Goal: Check status: Check status

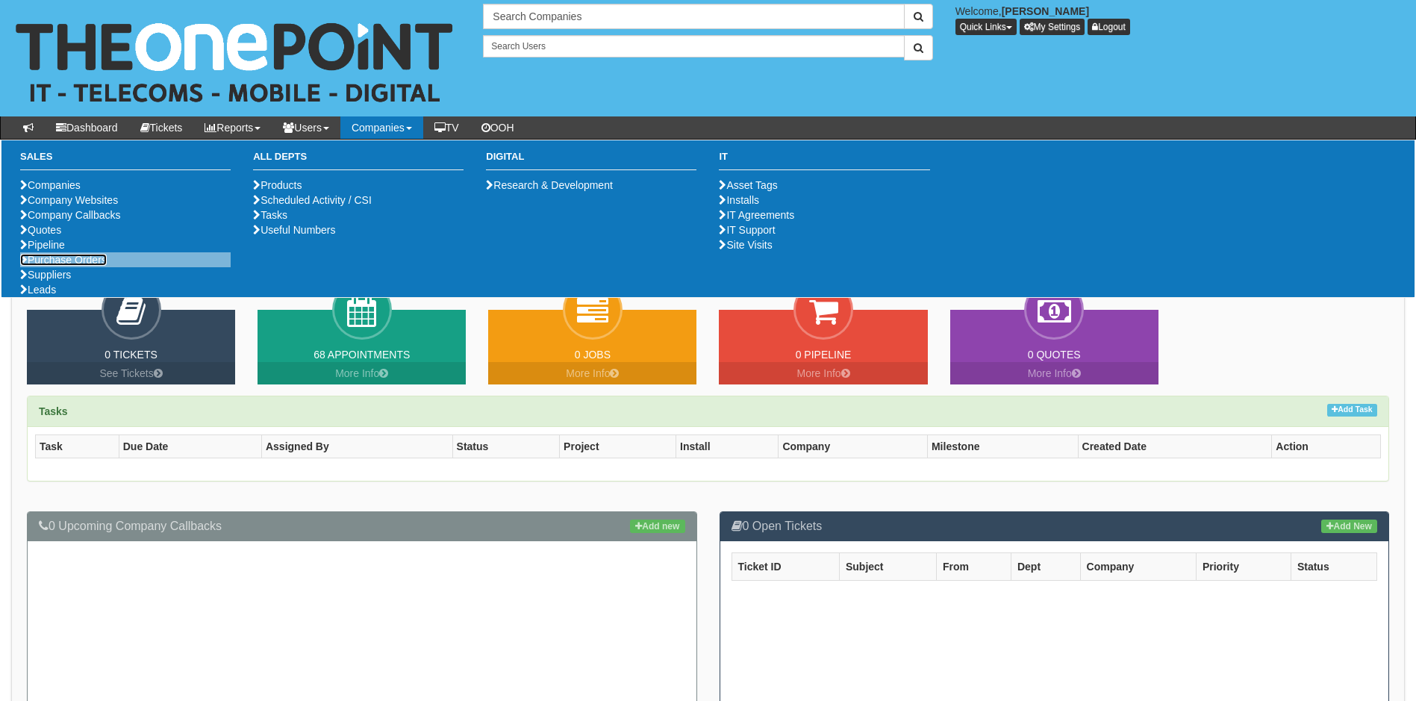
click at [102, 266] on link "Purchase Orders" at bounding box center [63, 260] width 87 height 12
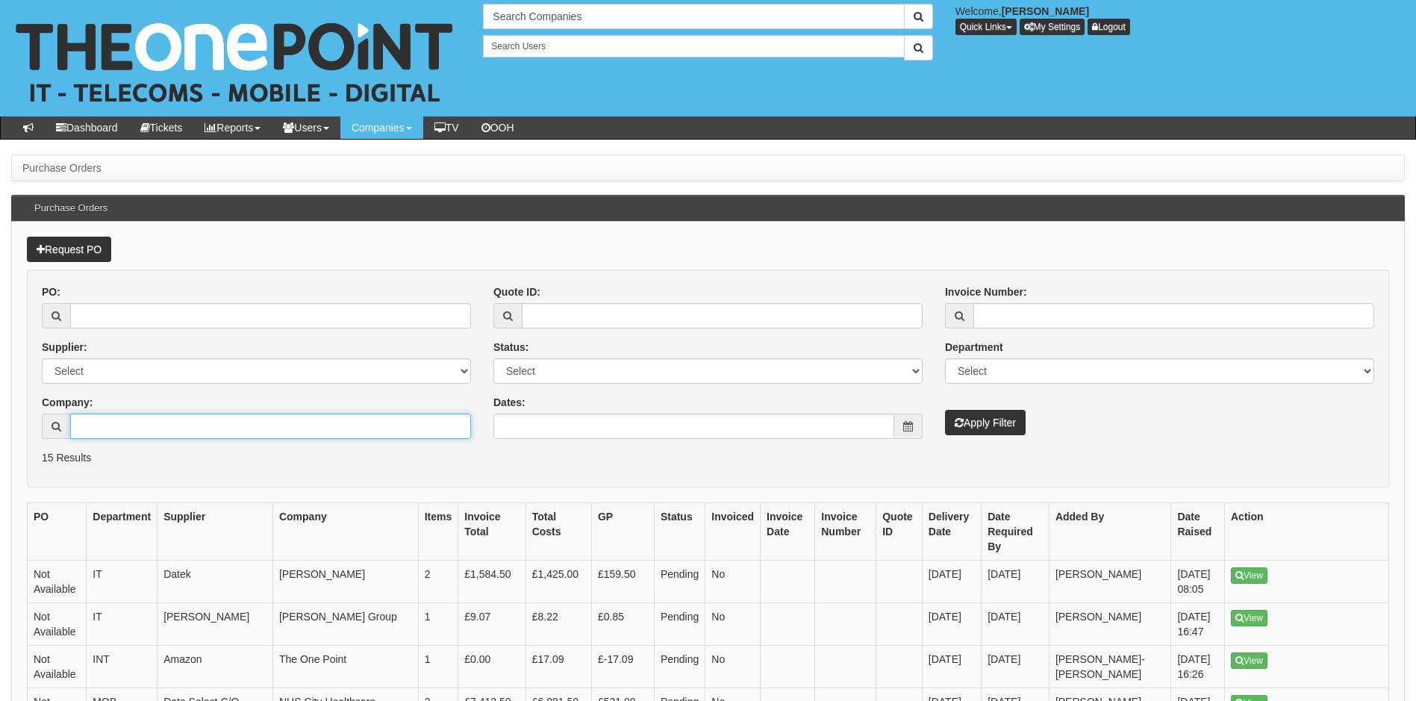
click at [164, 432] on input "Company:" at bounding box center [270, 426] width 401 height 25
type input "gvuk"
click at [945, 410] on button "Apply Filter" at bounding box center [985, 422] width 81 height 25
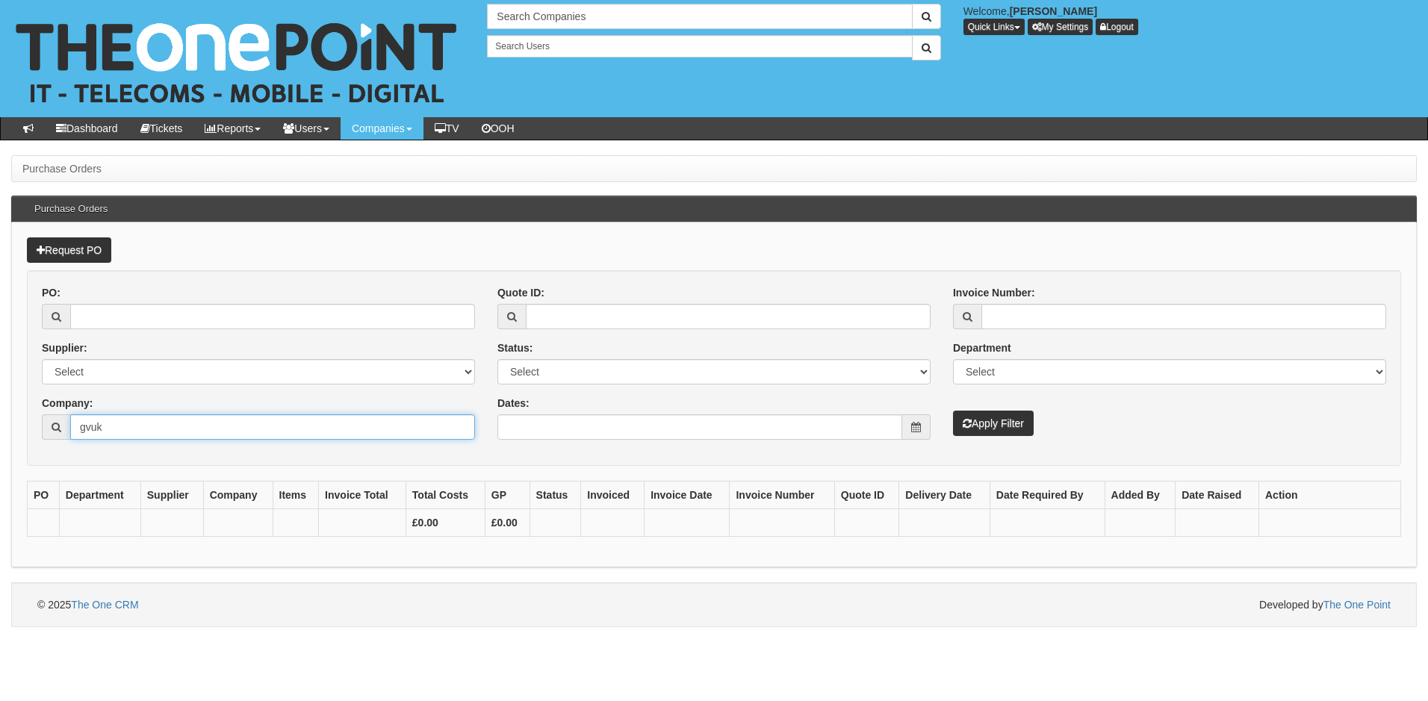
click at [164, 432] on input "gvuk" at bounding box center [272, 426] width 405 height 25
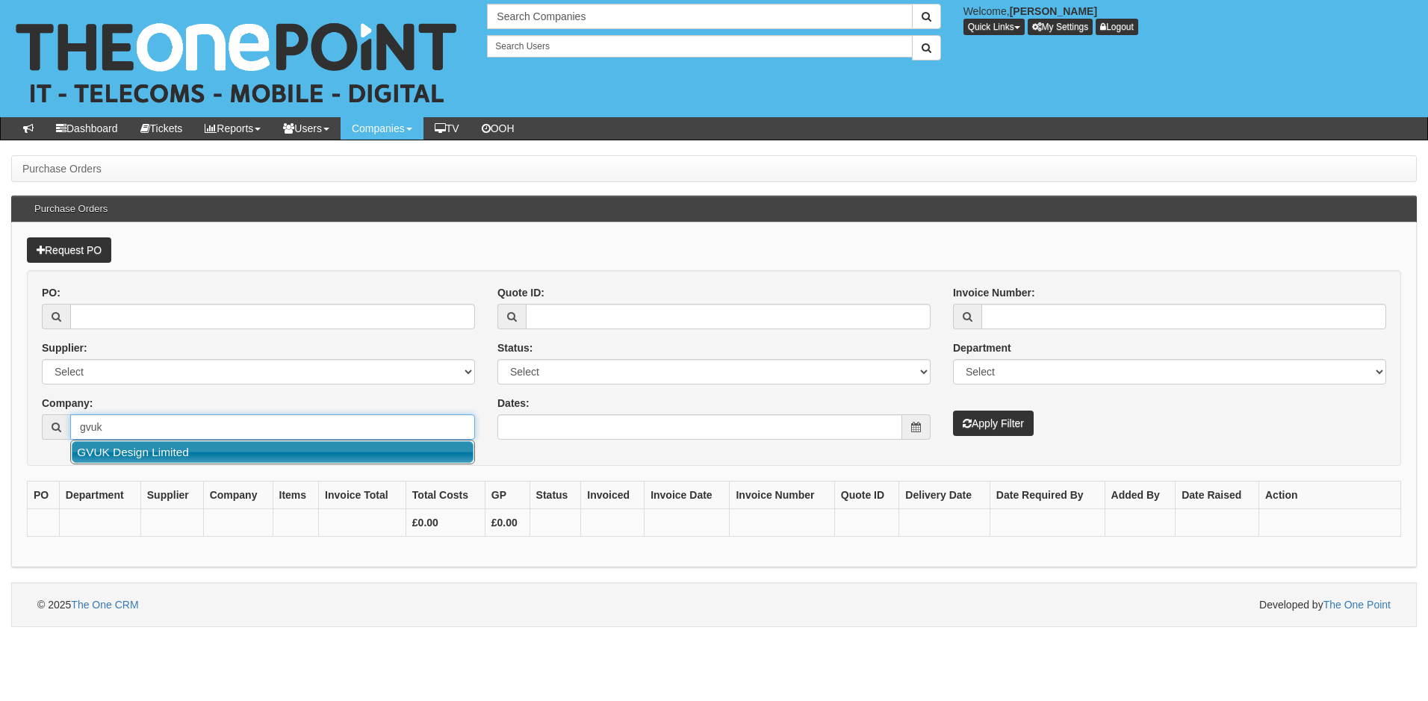
click at [159, 454] on link "GVUK Design Limited" at bounding box center [273, 452] width 402 height 22
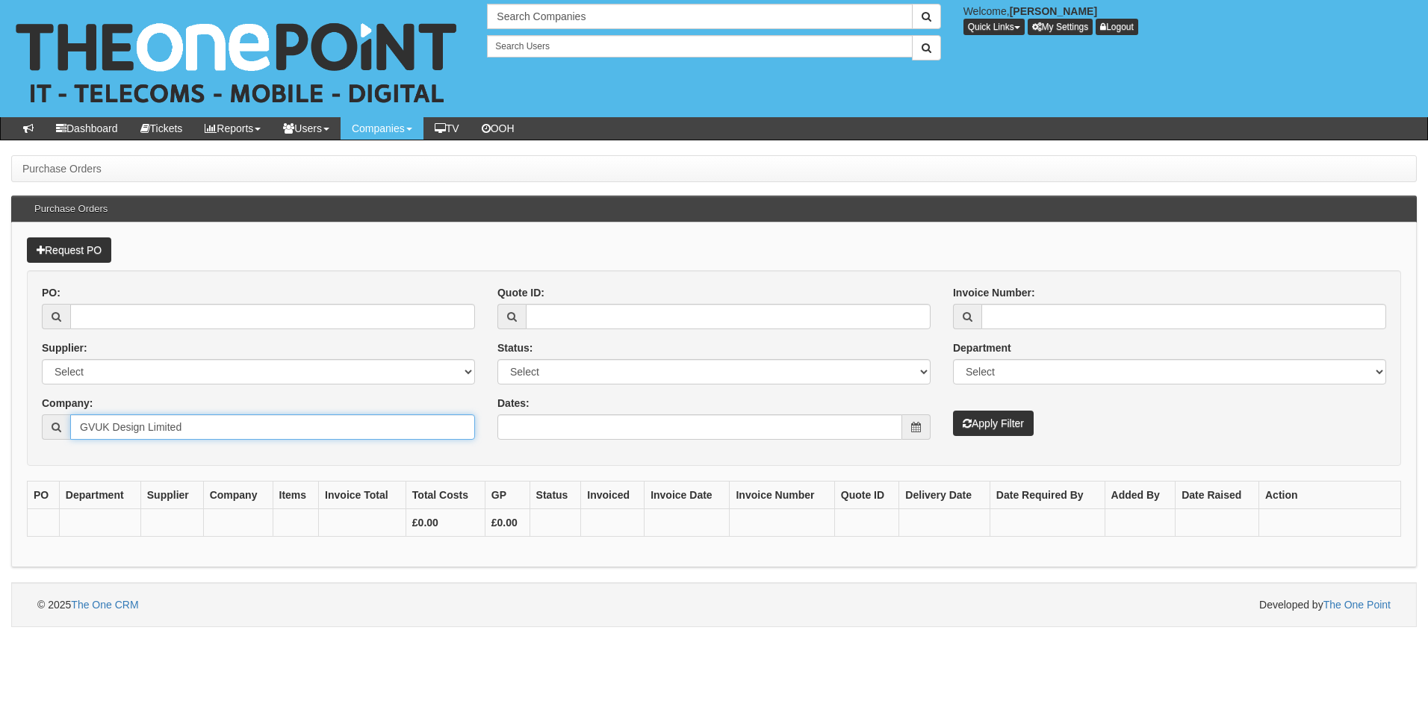
type input "GVUK Design Limited"
click at [997, 425] on button "Apply Filter" at bounding box center [993, 423] width 81 height 25
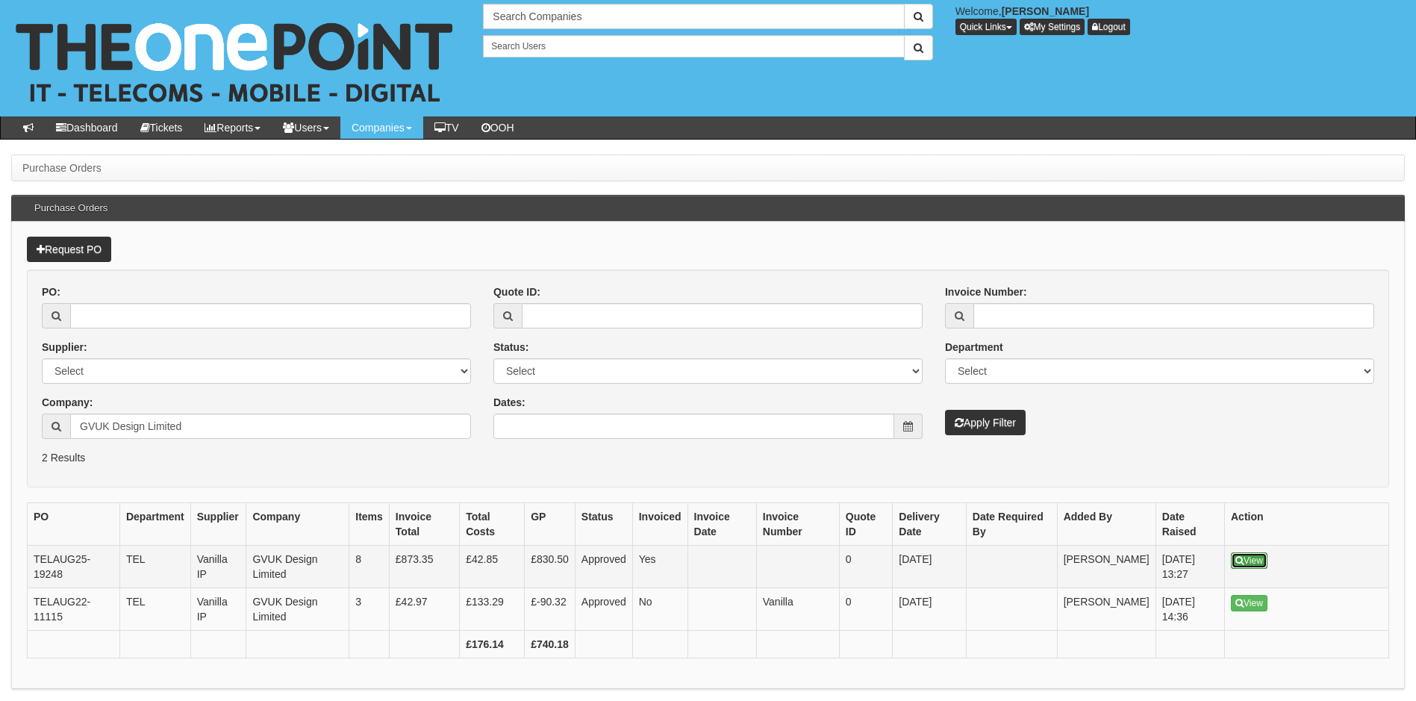
click at [1245, 561] on link "View" at bounding box center [1249, 560] width 37 height 16
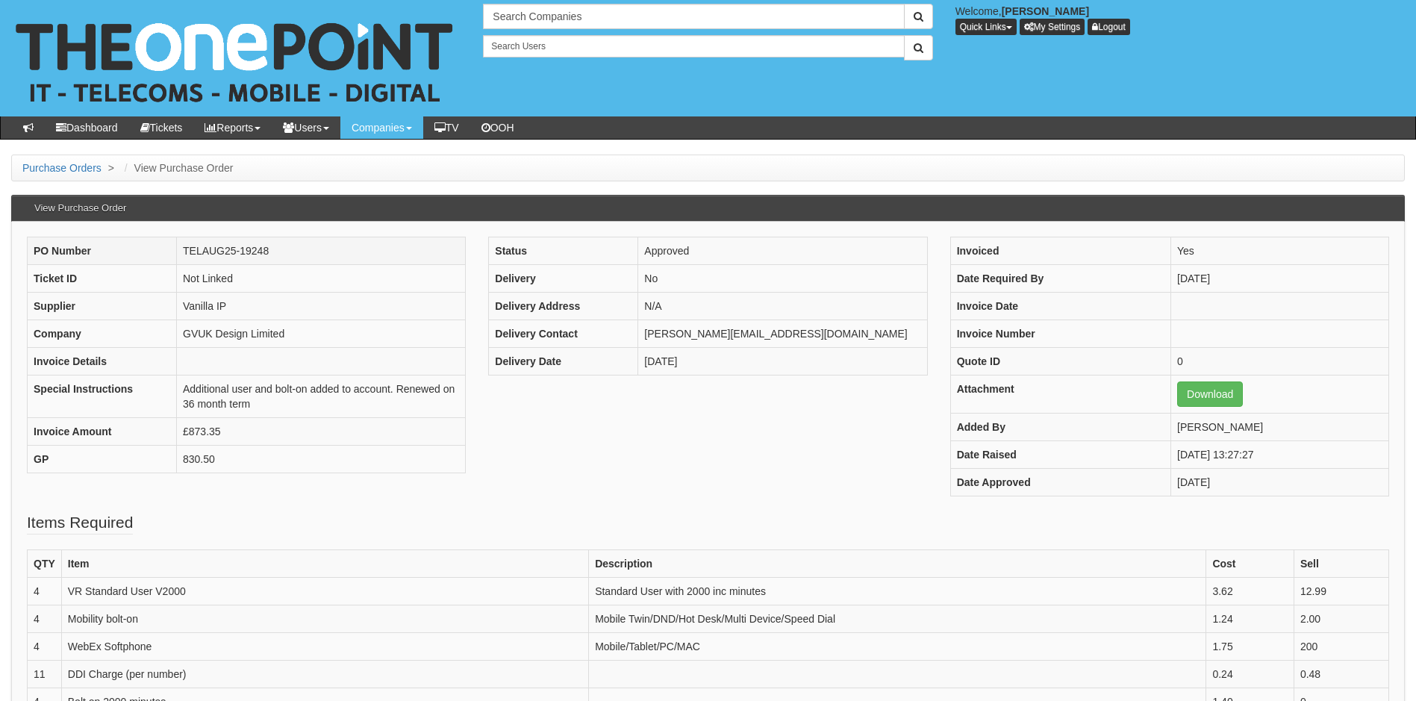
drag, startPoint x: 281, startPoint y: 250, endPoint x: 184, endPoint y: 255, distance: 97.9
click at [184, 255] on td "TELAUG25-19248" at bounding box center [321, 251] width 289 height 28
copy td "TELAUG25-19248"
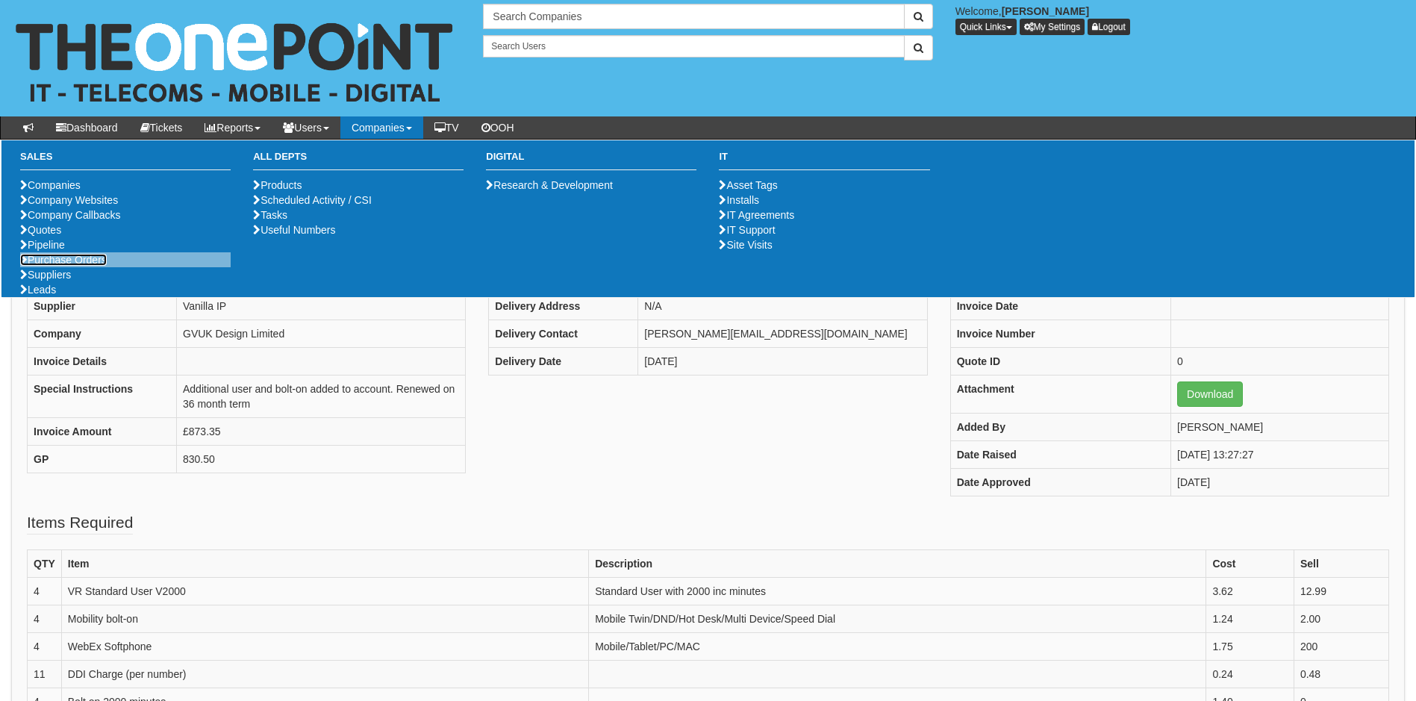
click at [78, 266] on link "Purchase Orders" at bounding box center [63, 260] width 87 height 12
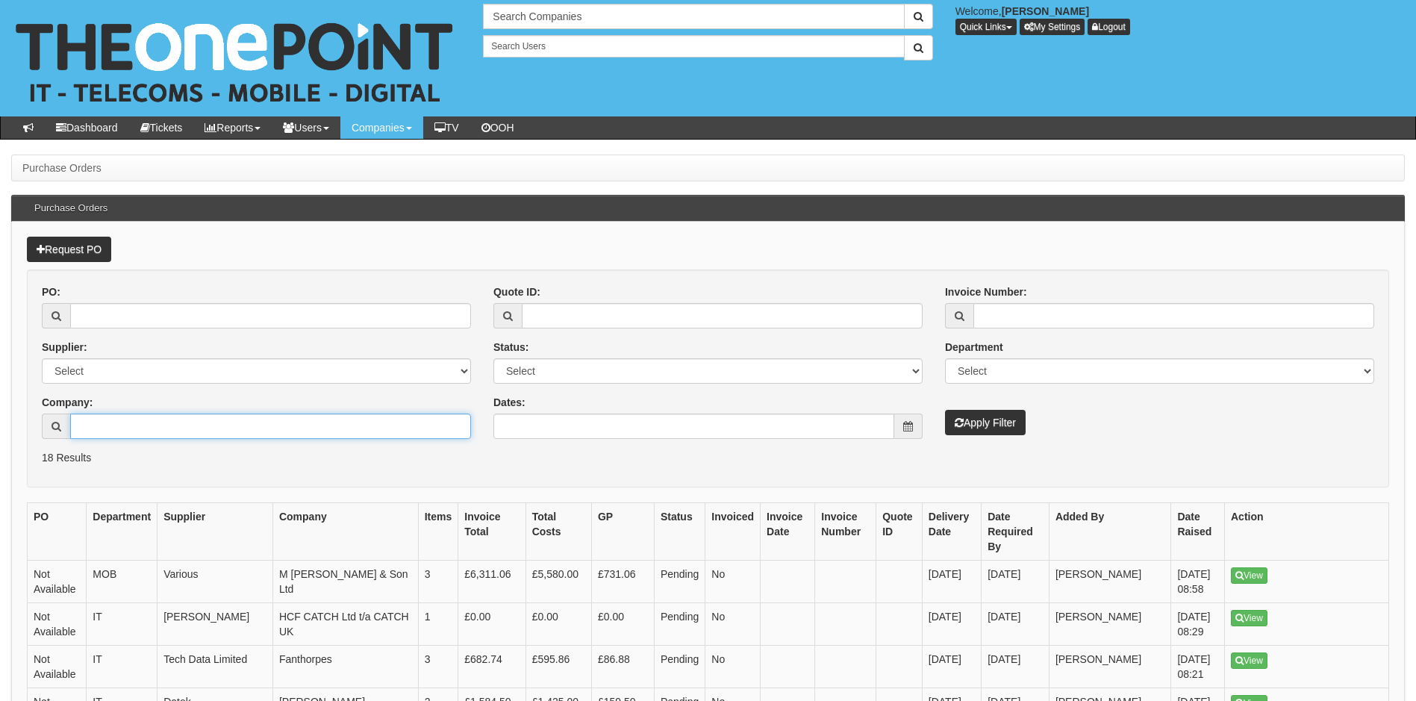
click at [140, 425] on input "Company:" at bounding box center [270, 426] width 401 height 25
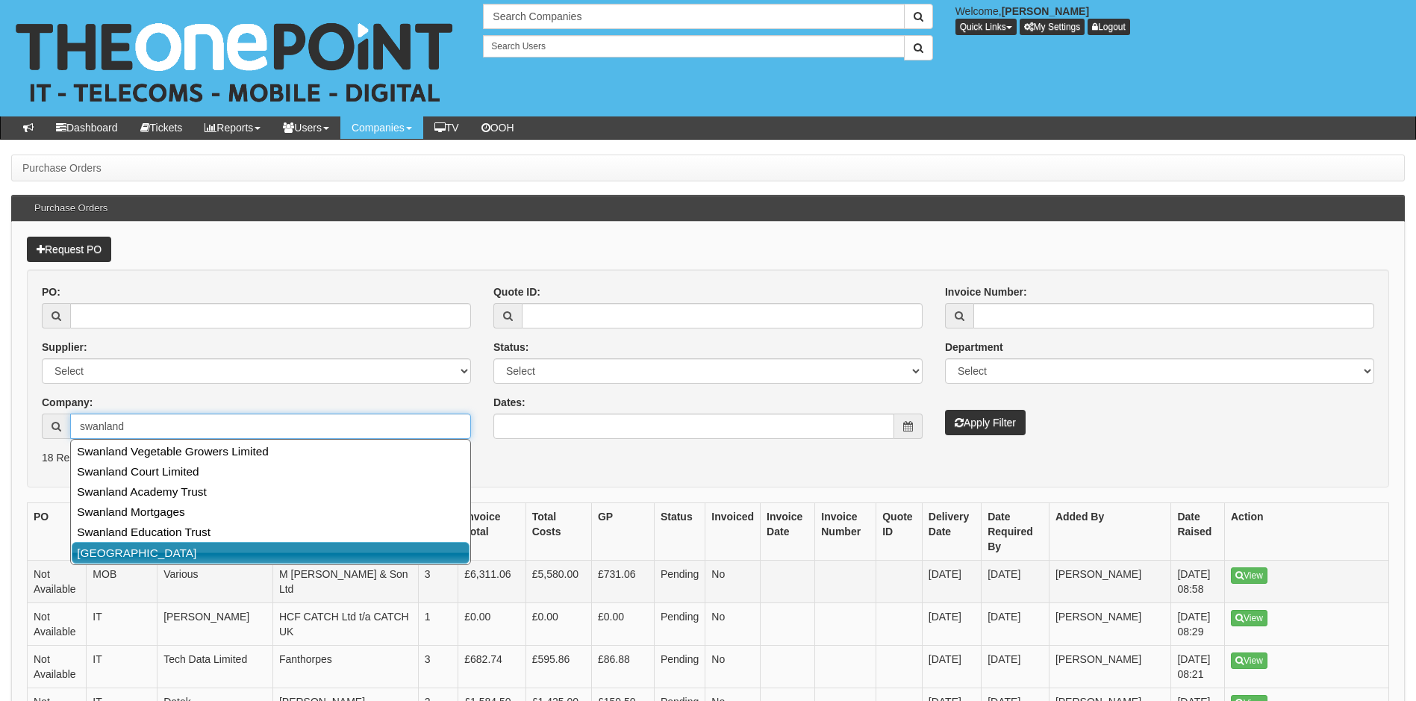
click at [222, 554] on link "[GEOGRAPHIC_DATA]" at bounding box center [271, 553] width 398 height 22
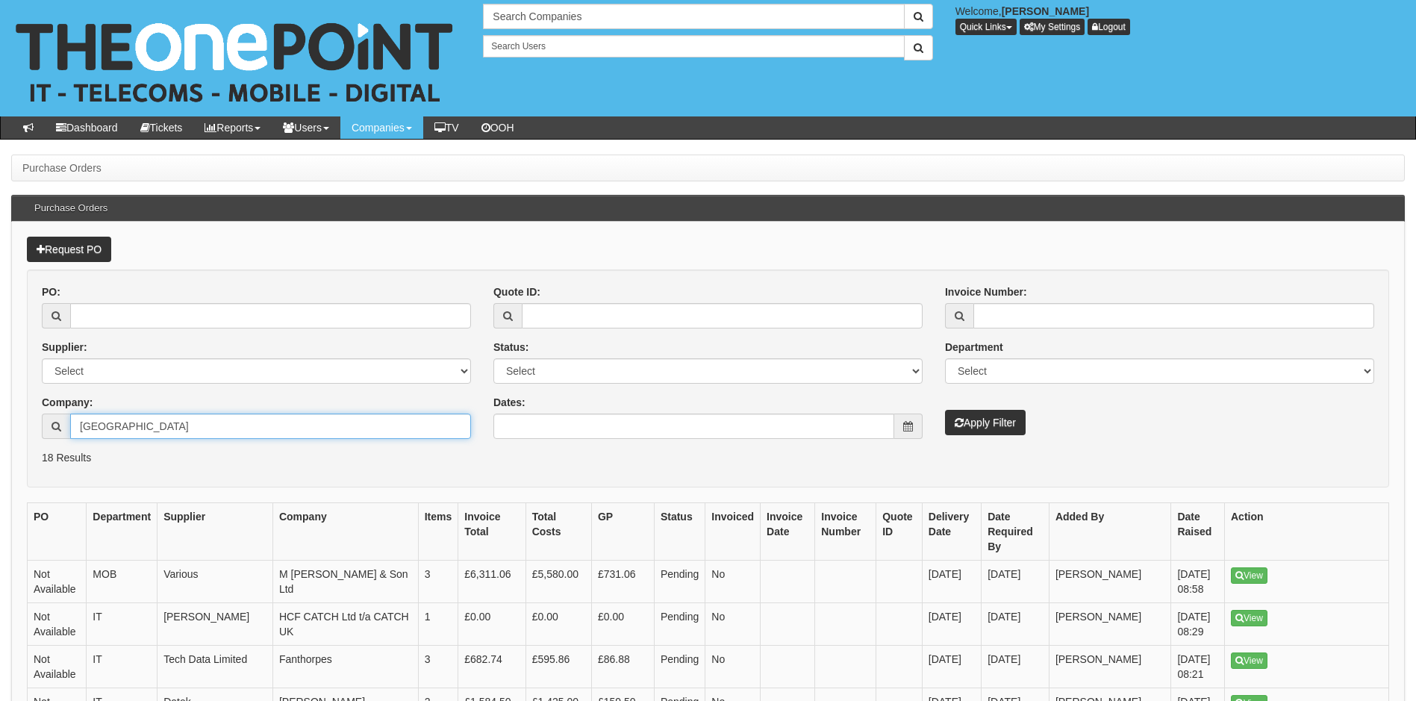
type input "[GEOGRAPHIC_DATA]"
click at [989, 423] on button "Apply Filter" at bounding box center [985, 422] width 81 height 25
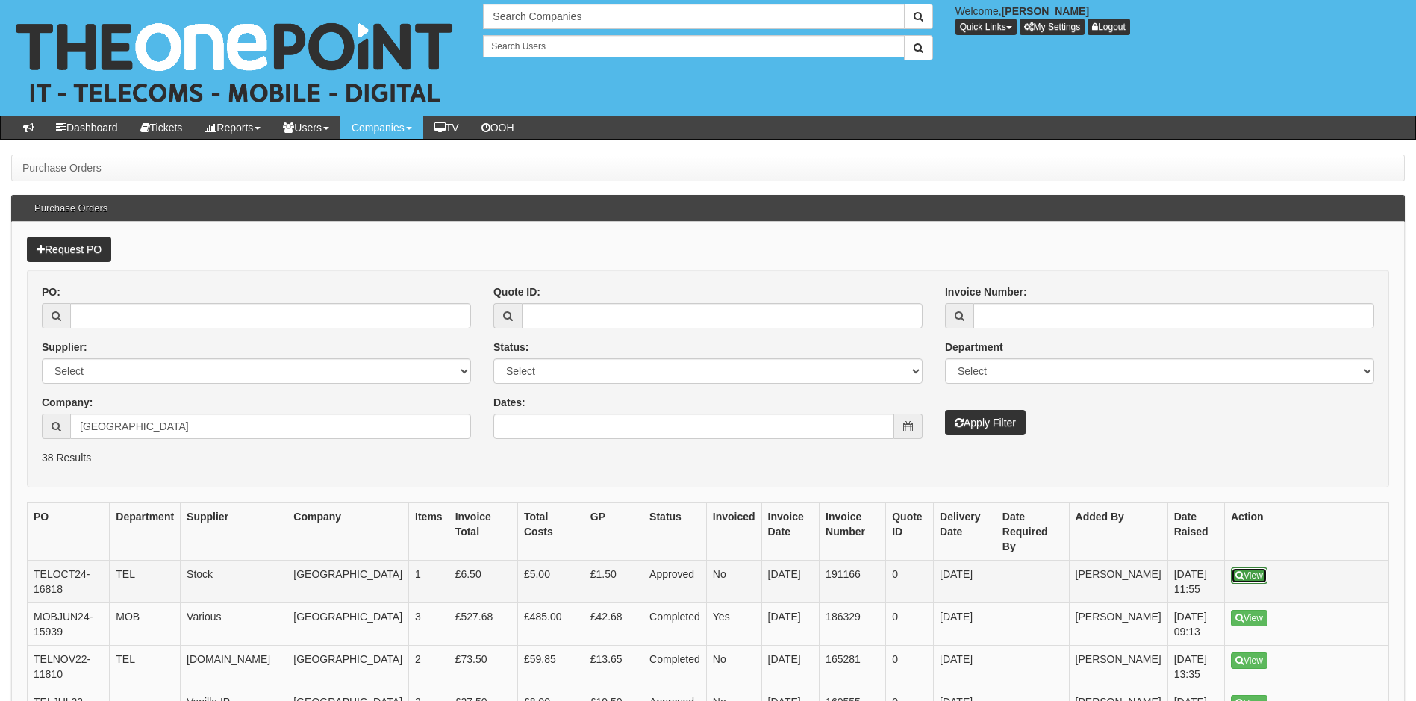
click at [1256, 567] on link "View" at bounding box center [1249, 575] width 37 height 16
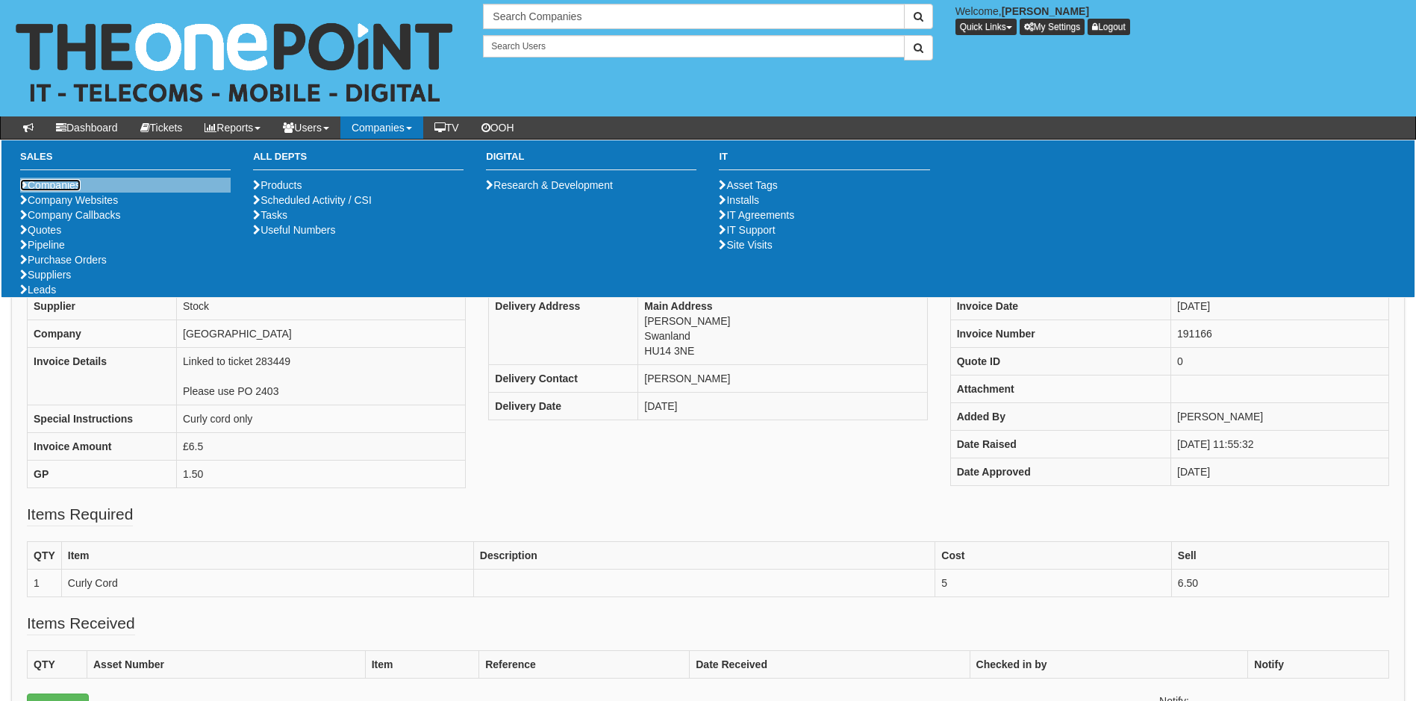
click at [69, 185] on link "Companies" at bounding box center [50, 185] width 60 height 12
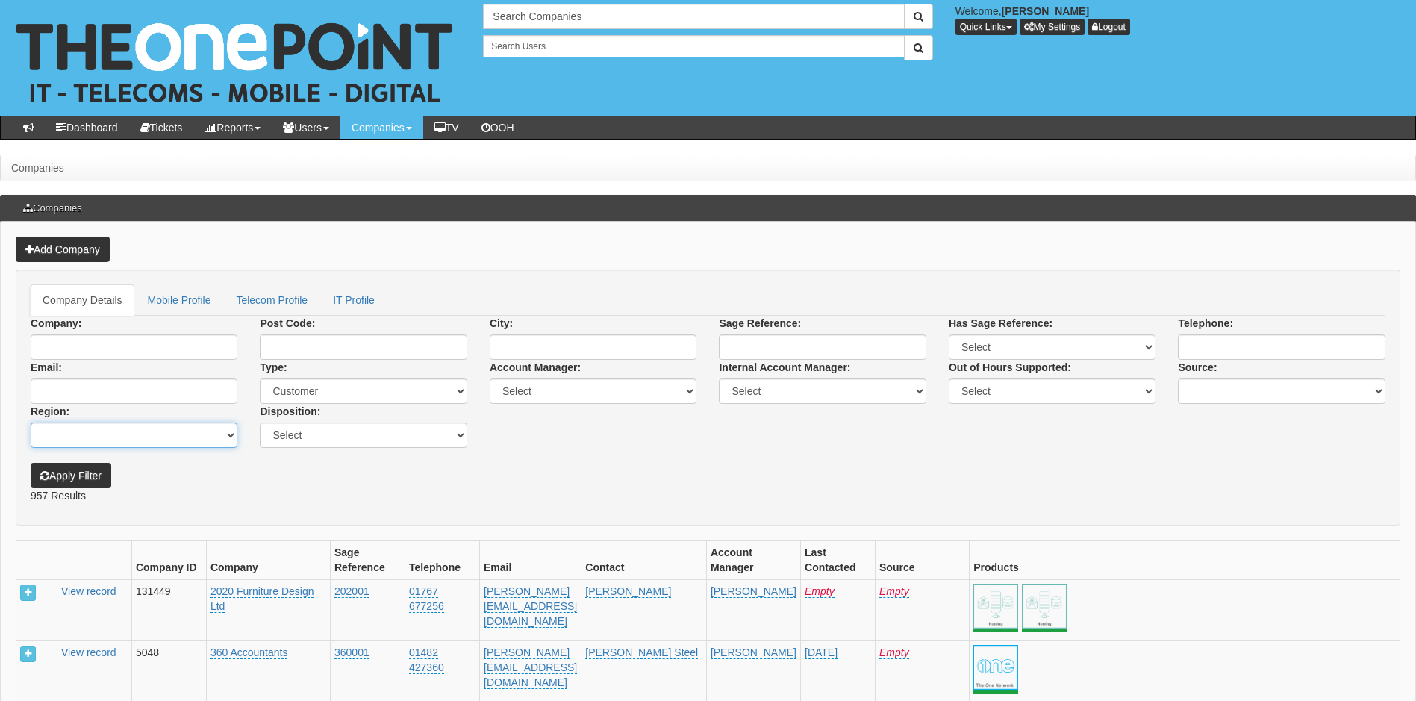
click at [108, 430] on select "Select Lincolnshire, - . 3 Aberdeenshire Anlaby Avon Ayrshire Barnsley Bedfords…" at bounding box center [134, 435] width 207 height 25
drag, startPoint x: 290, startPoint y: 492, endPoint x: 276, endPoint y: 481, distance: 17.5
click at [290, 491] on p "957 Results" at bounding box center [708, 495] width 1355 height 15
click at [104, 346] on input "Company:" at bounding box center [134, 346] width 207 height 25
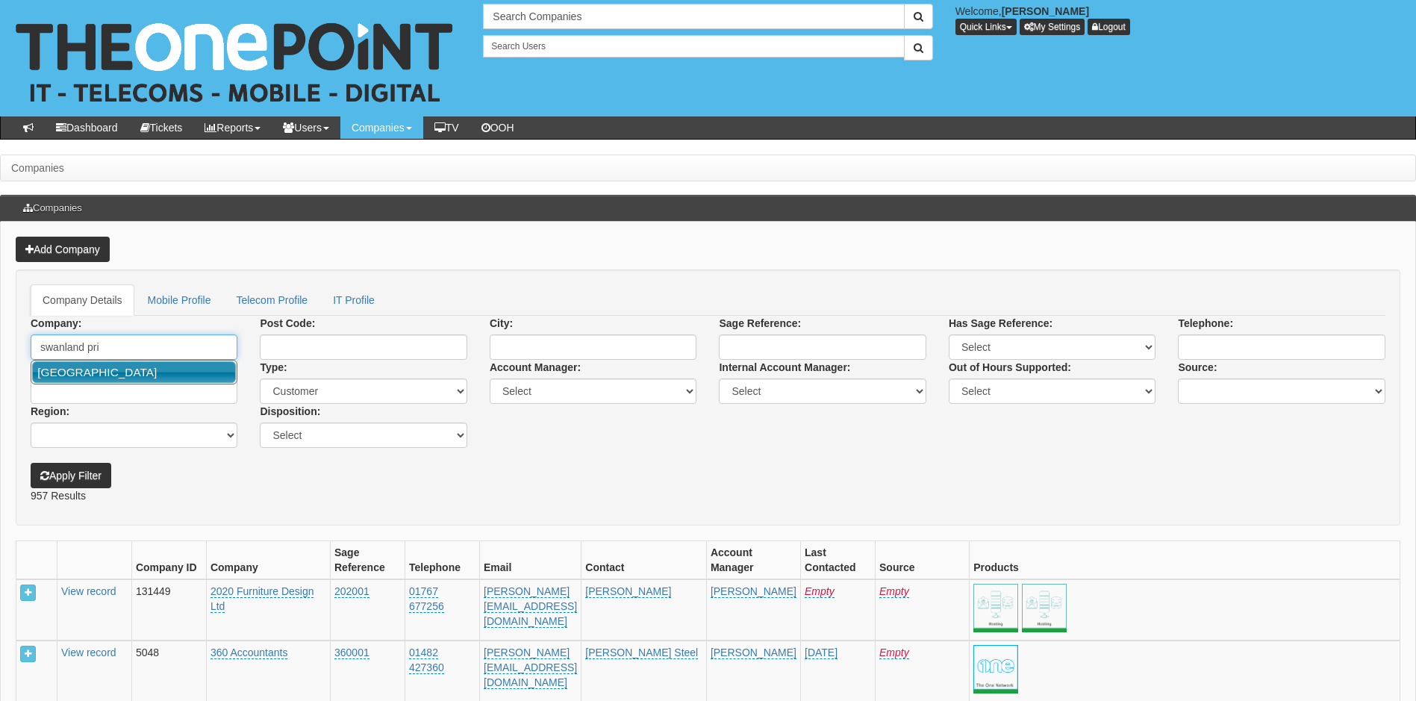
click at [122, 371] on link "[GEOGRAPHIC_DATA]" at bounding box center [134, 372] width 204 height 22
type input "[GEOGRAPHIC_DATA]"
click at [31, 463] on button "Apply Filter" at bounding box center [71, 475] width 81 height 25
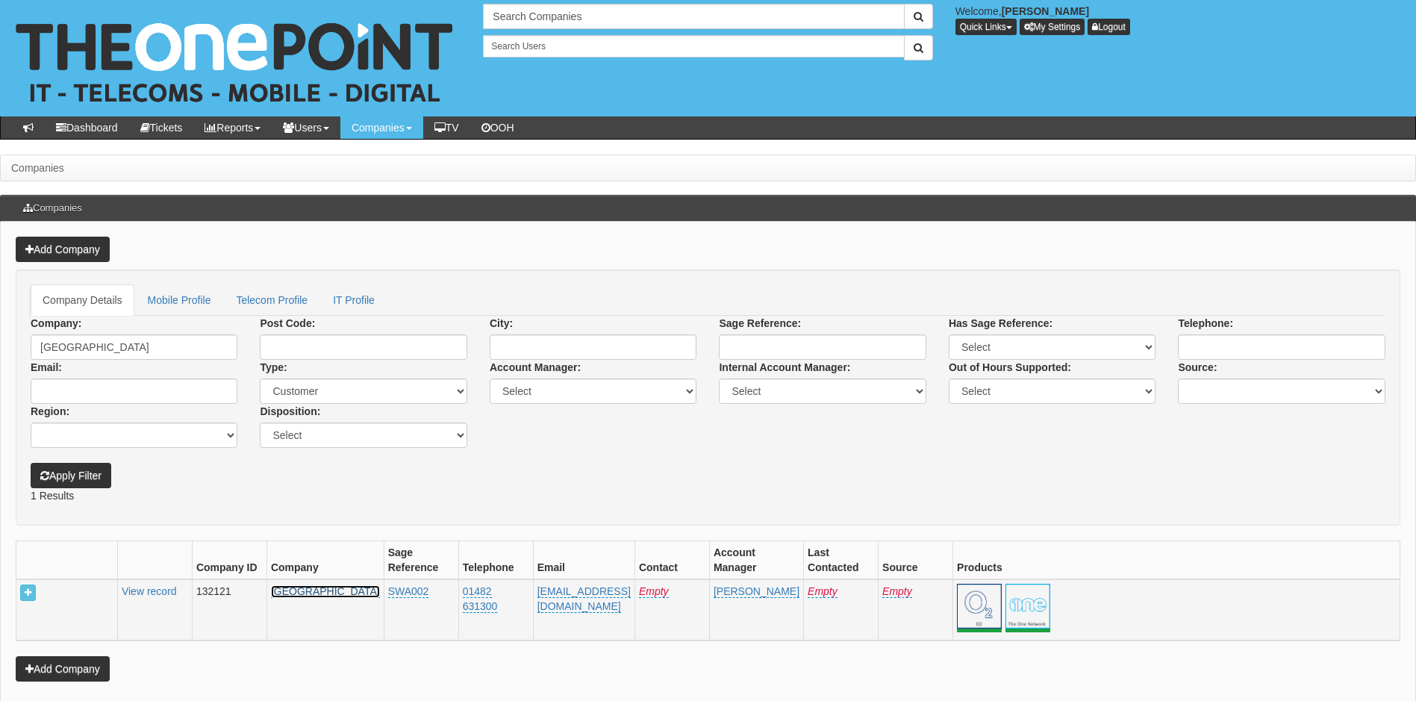
click at [284, 596] on link "[GEOGRAPHIC_DATA]" at bounding box center [325, 591] width 109 height 13
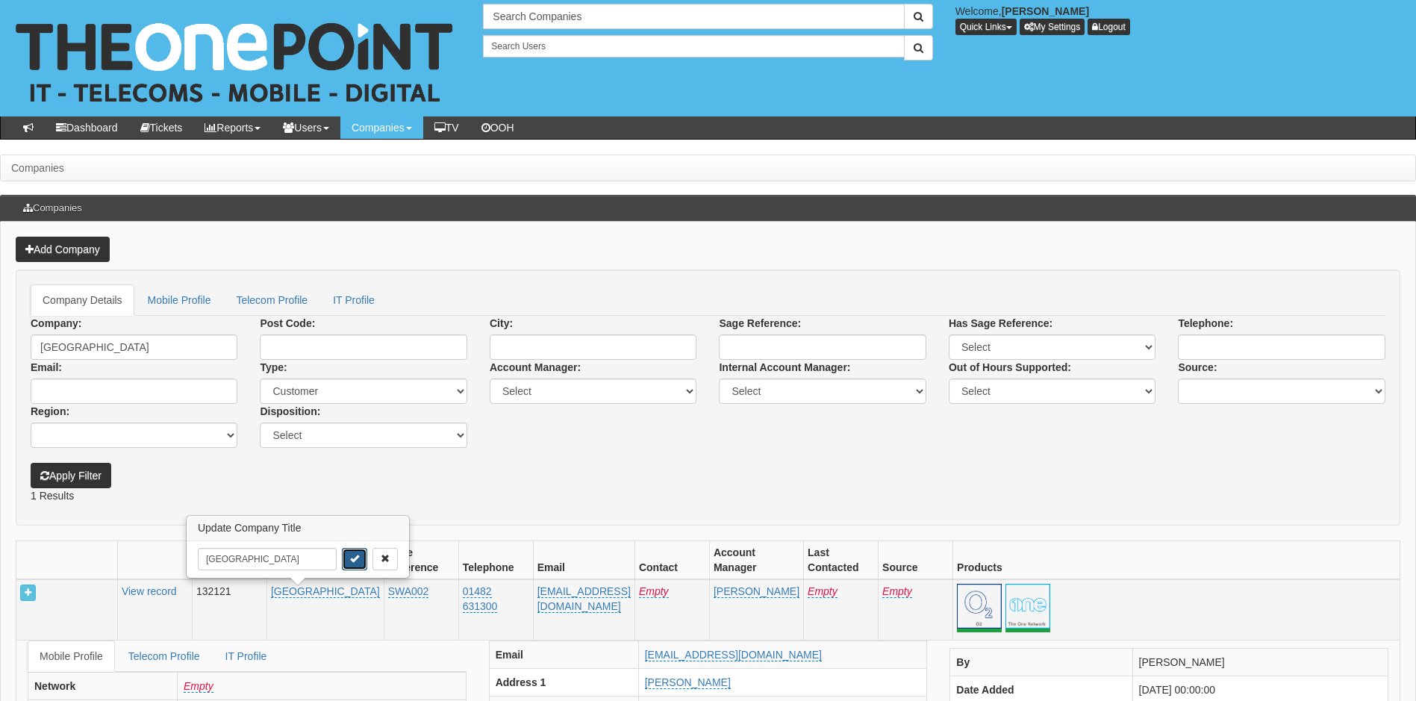
click at [350, 560] on icon "submit" at bounding box center [354, 558] width 9 height 9
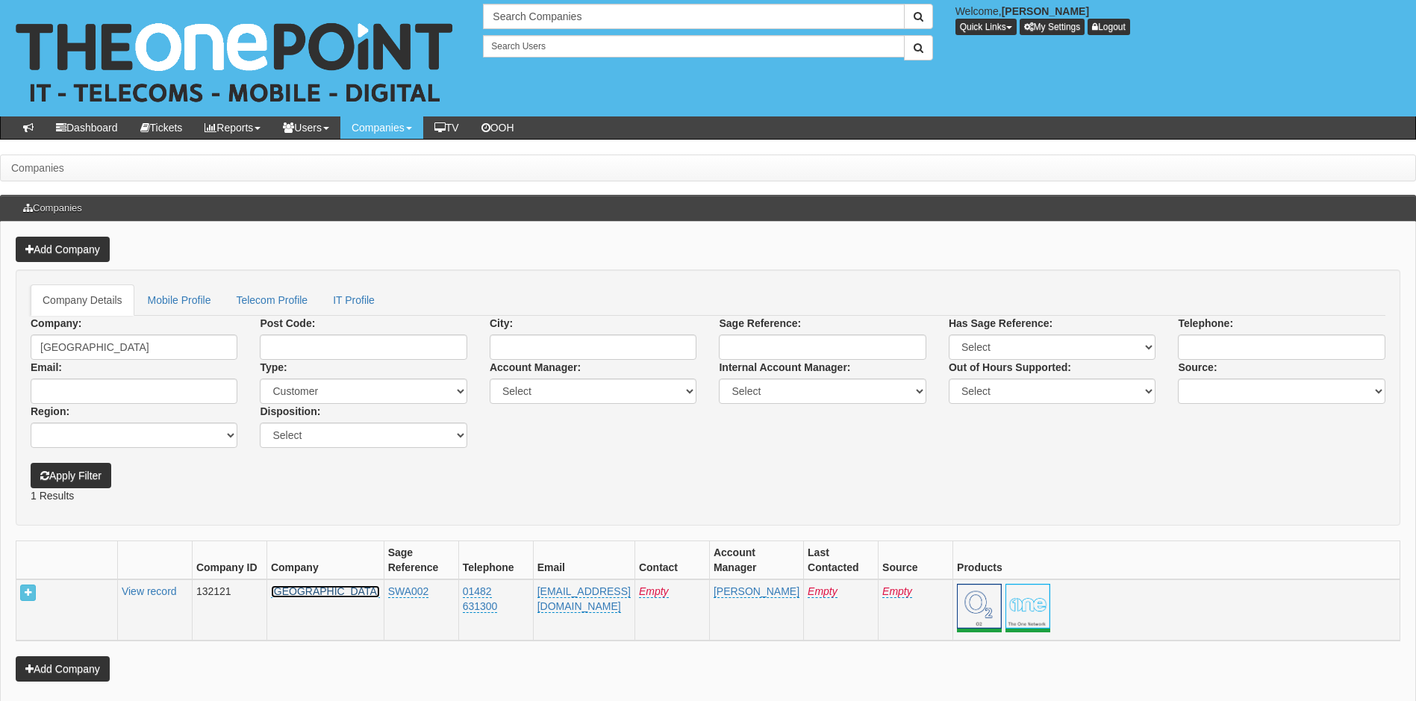
click at [287, 592] on link "[GEOGRAPHIC_DATA]" at bounding box center [325, 591] width 109 height 13
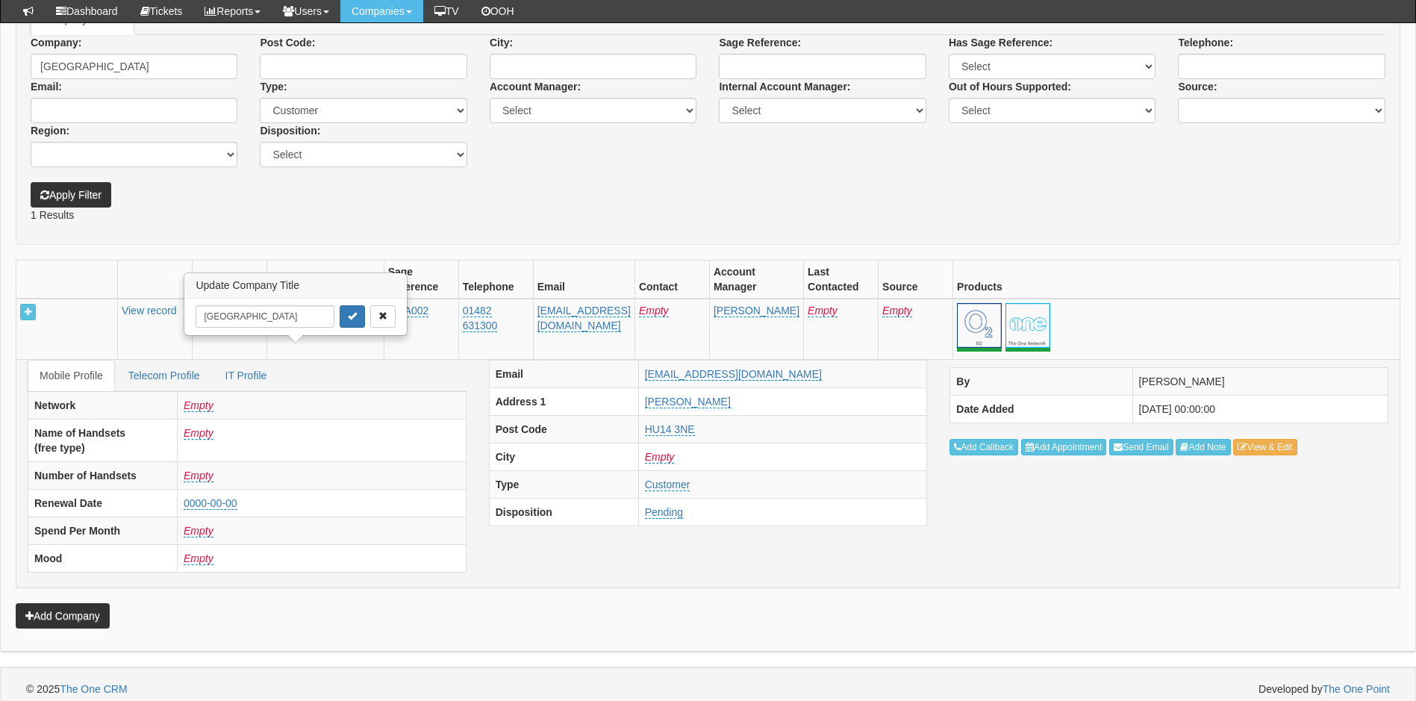
scroll to position [253, 0]
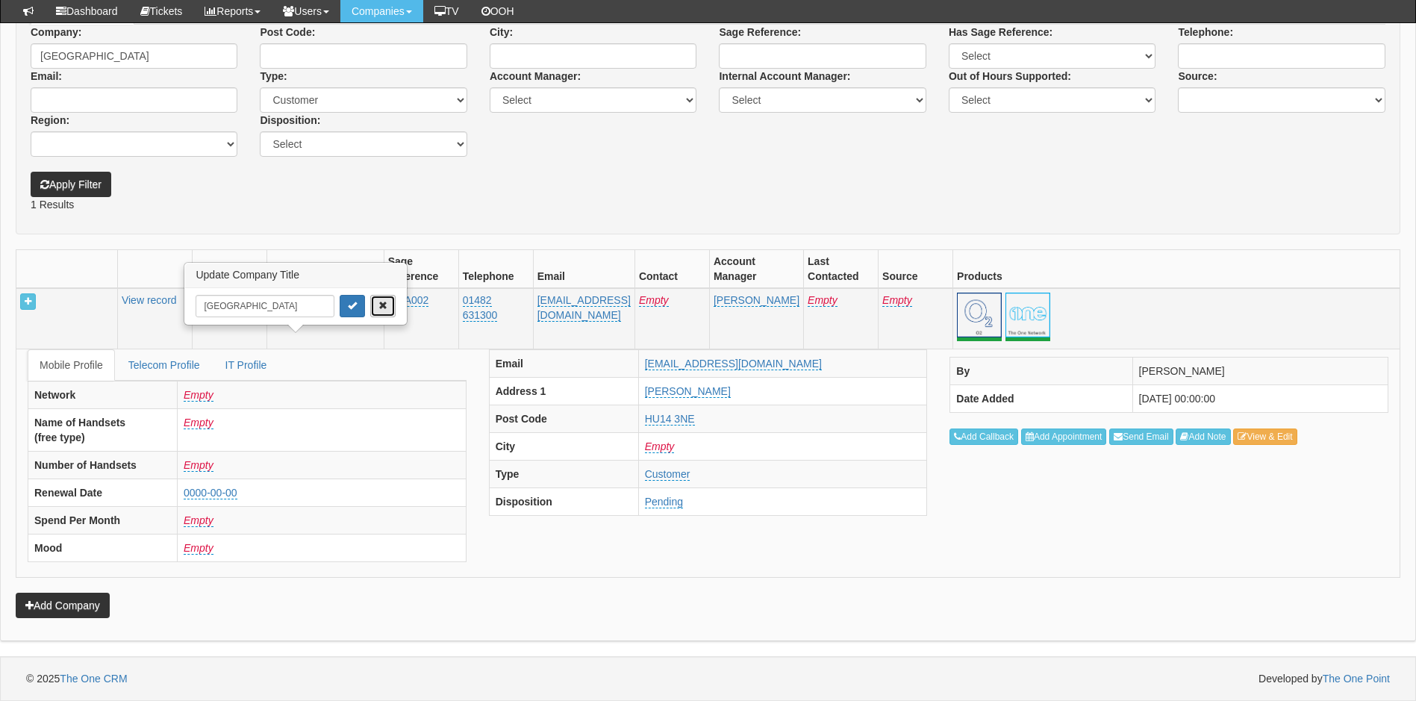
click at [382, 310] on icon "button" at bounding box center [383, 305] width 9 height 9
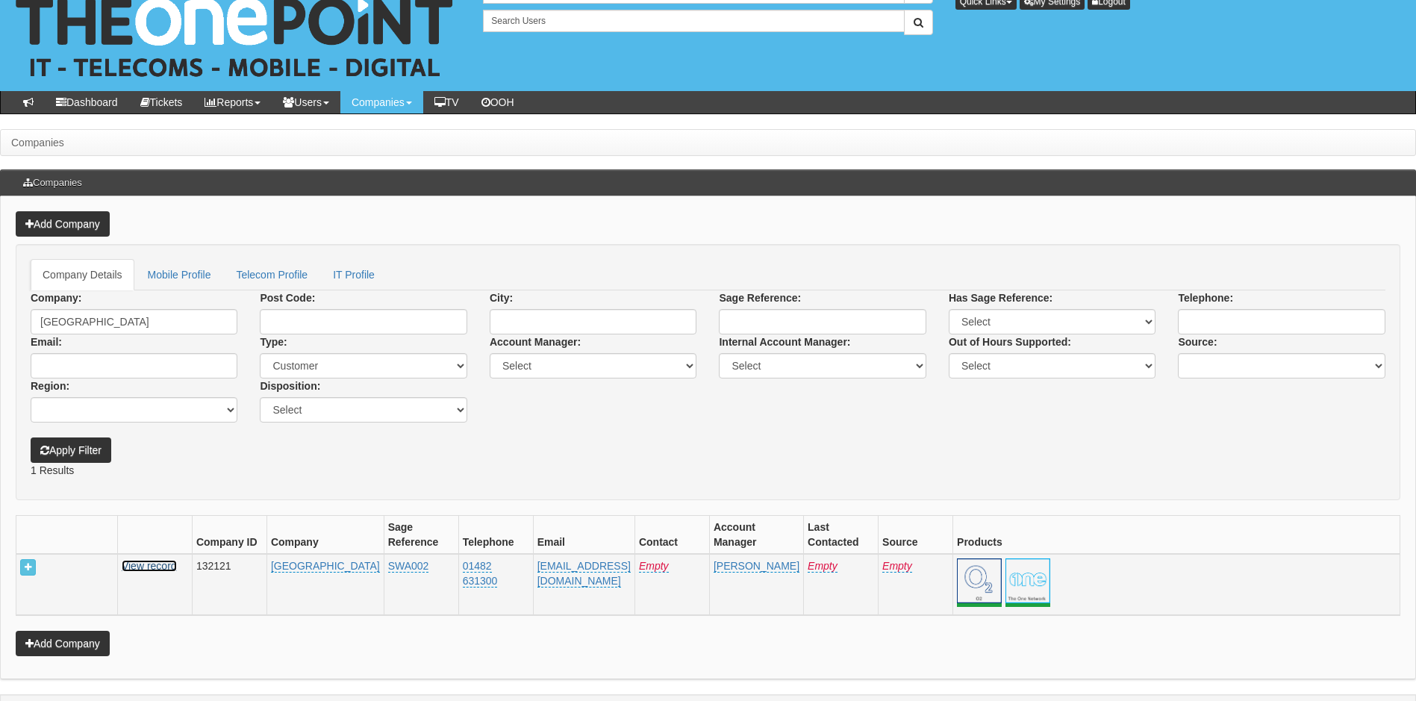
click at [163, 572] on link "View record" at bounding box center [149, 566] width 55 height 12
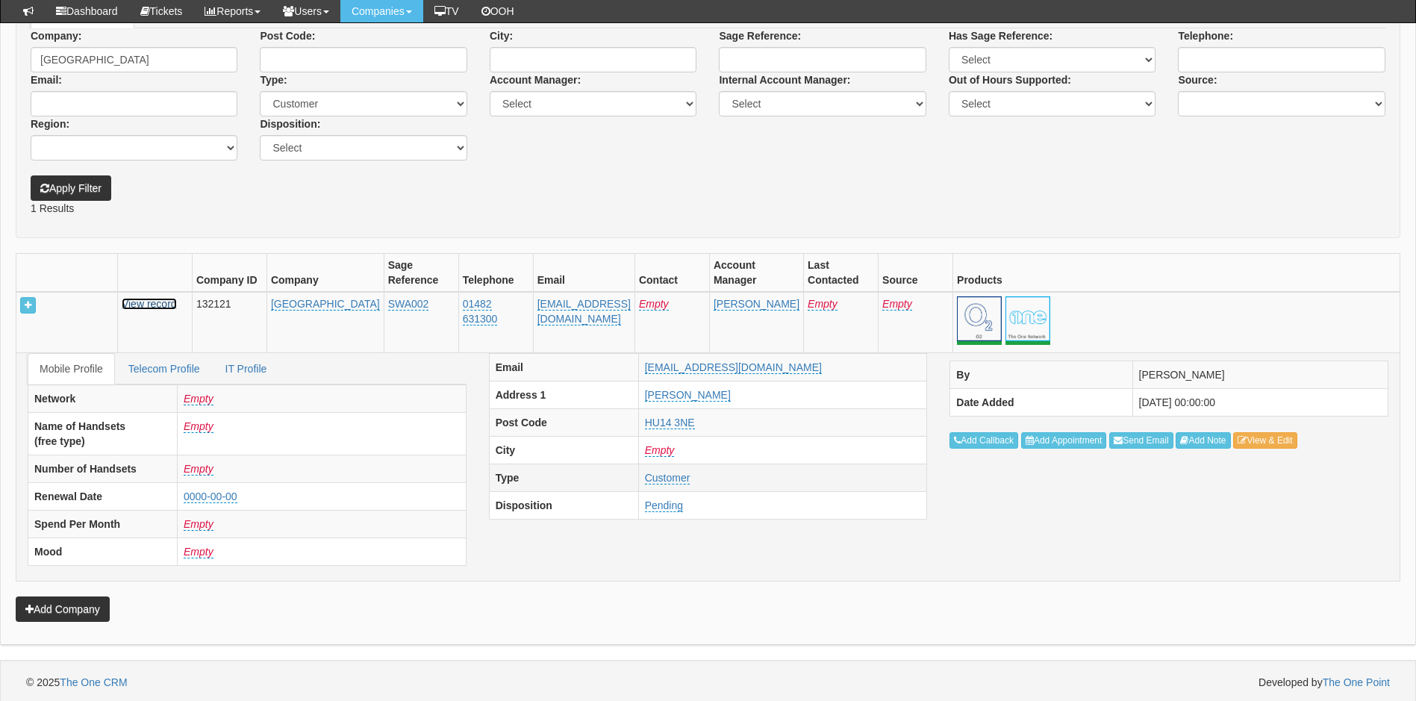
scroll to position [253, 0]
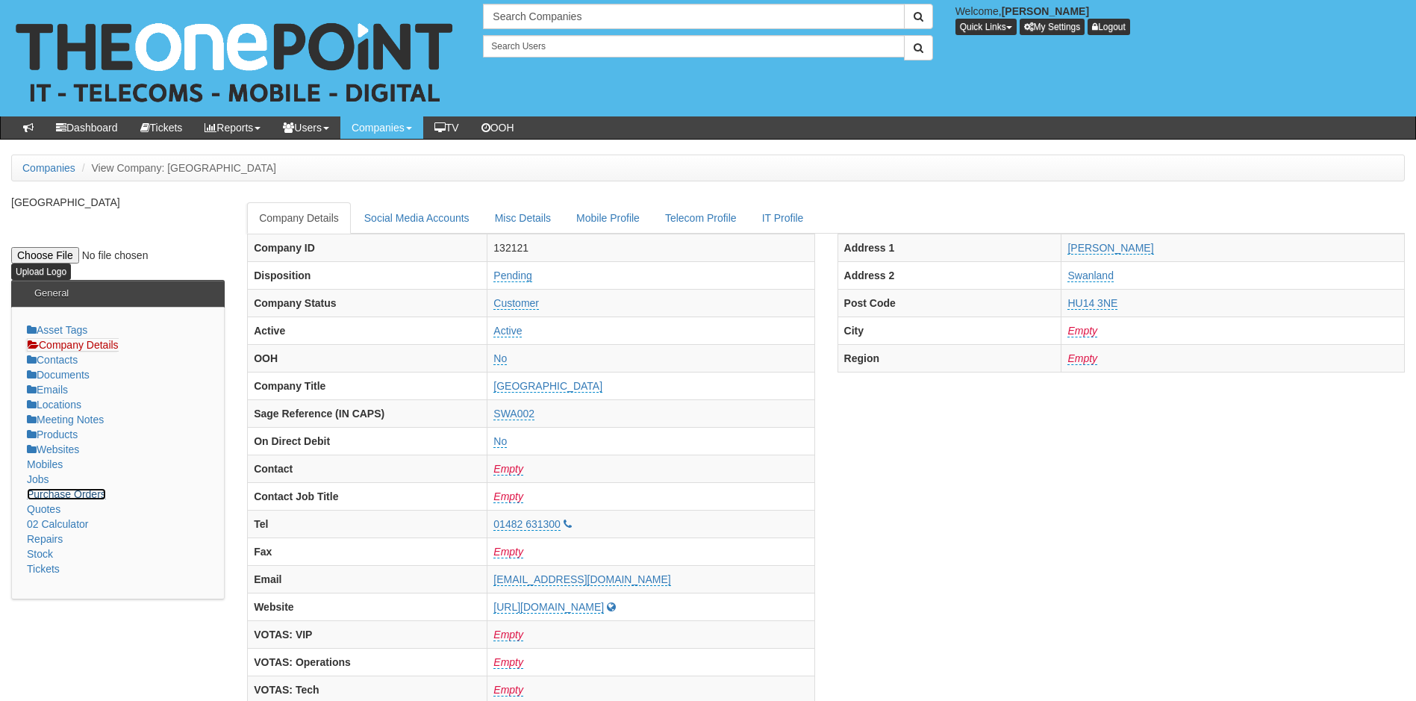
click at [84, 499] on link "Purchase Orders" at bounding box center [66, 494] width 79 height 12
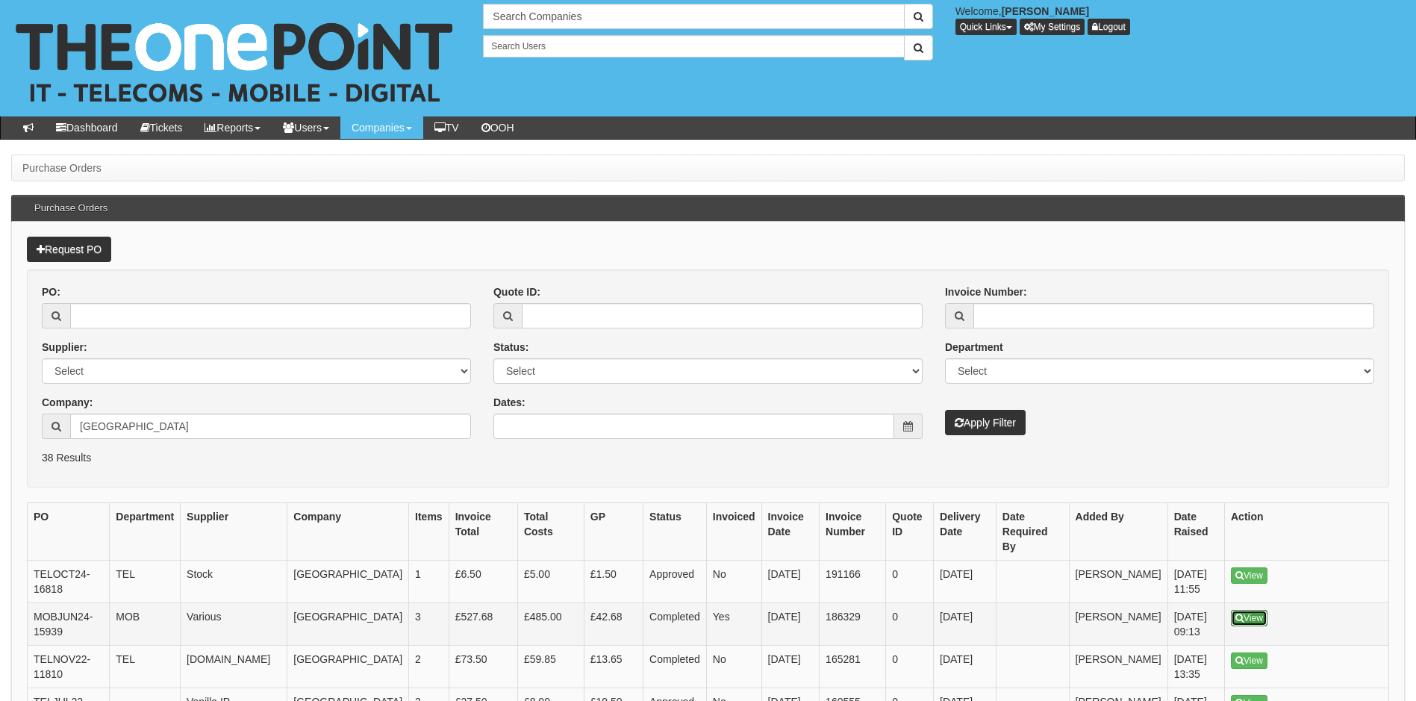
click at [1242, 614] on icon at bounding box center [1240, 618] width 8 height 9
